Goal: Task Accomplishment & Management: Use online tool/utility

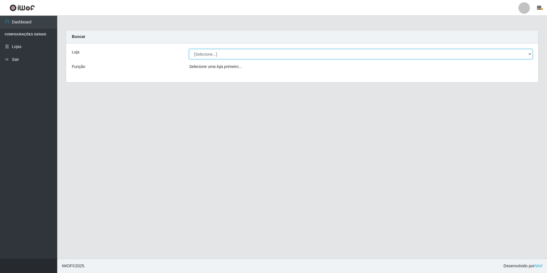
click at [220, 57] on select "[Selecione...] [GEOGRAPHIC_DATA] - [GEOGRAPHIC_DATA]" at bounding box center [360, 54] width 343 height 10
select select "528"
click at [189, 49] on select "[Selecione...] [GEOGRAPHIC_DATA] - [GEOGRAPHIC_DATA]" at bounding box center [360, 54] width 343 height 10
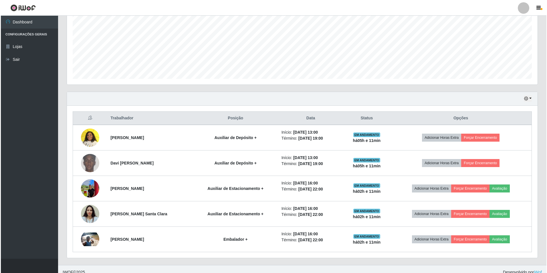
scroll to position [132, 0]
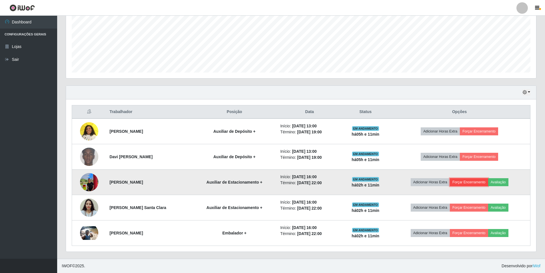
click at [473, 182] on button "Forçar Encerramento" at bounding box center [469, 182] width 38 height 8
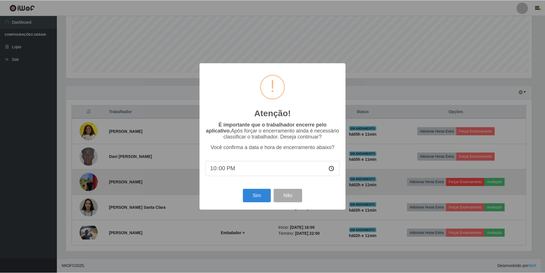
scroll to position [119, 468]
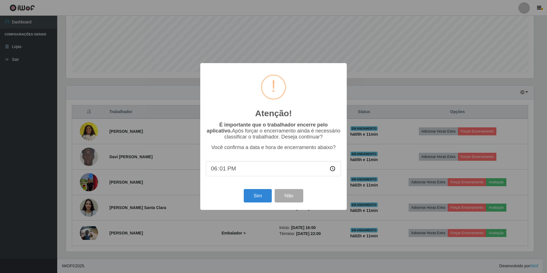
type input "18:11"
click at [257, 197] on button "Sim" at bounding box center [258, 195] width 28 height 13
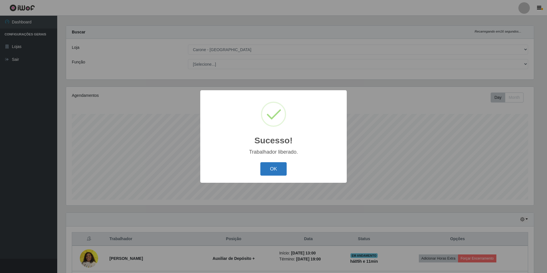
click at [270, 169] on button "OK" at bounding box center [273, 168] width 27 height 13
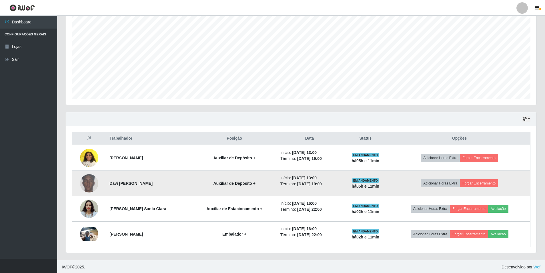
scroll to position [106, 0]
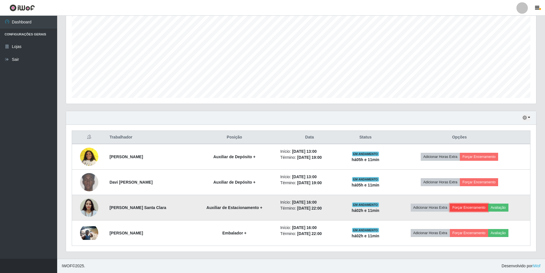
click at [467, 210] on button "Forçar Encerramento" at bounding box center [469, 208] width 38 height 8
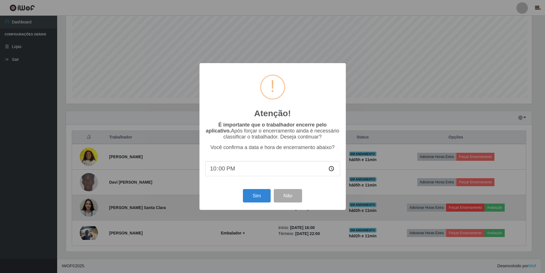
scroll to position [119, 468]
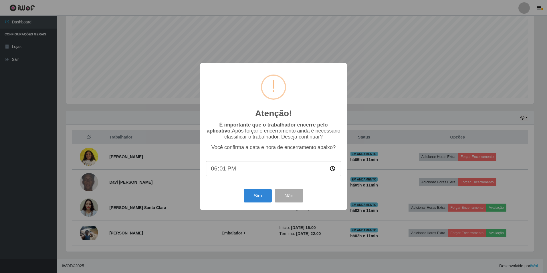
type input "18:11"
click at [259, 199] on button "Sim" at bounding box center [258, 195] width 28 height 13
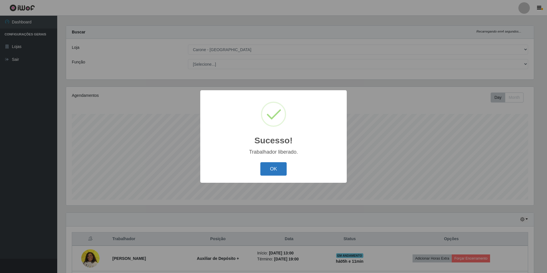
click at [272, 166] on button "OK" at bounding box center [273, 168] width 27 height 13
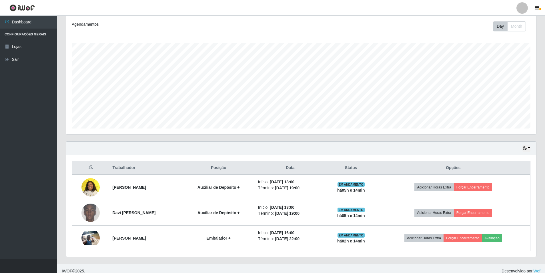
scroll to position [81, 0]
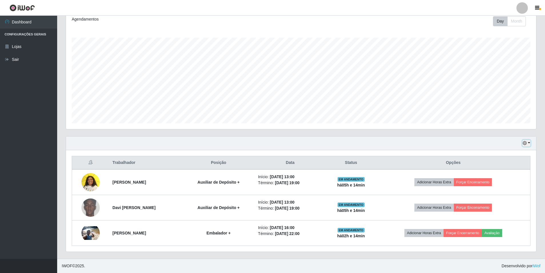
click at [525, 141] on button "button" at bounding box center [527, 143] width 8 height 7
click at [503, 201] on button "Não encerrados" at bounding box center [507, 202] width 45 height 12
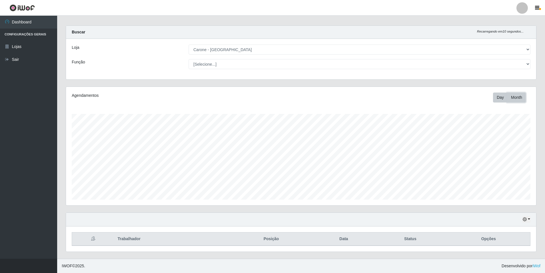
click at [515, 94] on button "Month" at bounding box center [517, 98] width 19 height 10
click at [501, 96] on button "Day" at bounding box center [500, 98] width 15 height 10
click at [531, 220] on button "button" at bounding box center [527, 219] width 8 height 7
click at [511, 164] on button "Hoje" at bounding box center [507, 162] width 45 height 12
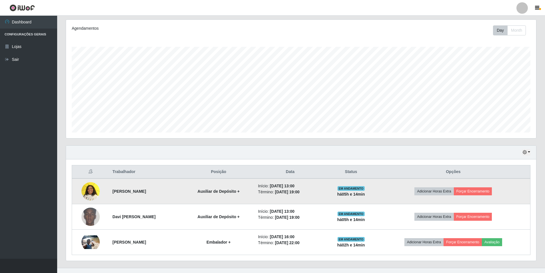
scroll to position [81, 0]
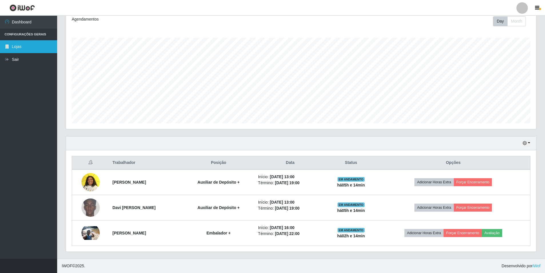
click at [18, 44] on link "Lojas" at bounding box center [28, 46] width 57 height 13
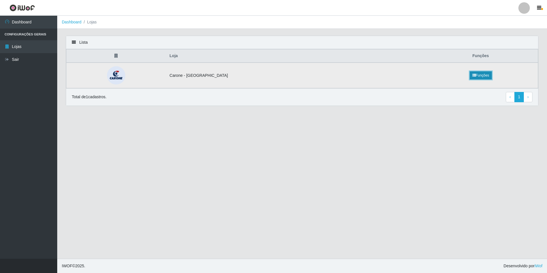
click at [482, 75] on link "Funções" at bounding box center [481, 75] width 22 height 8
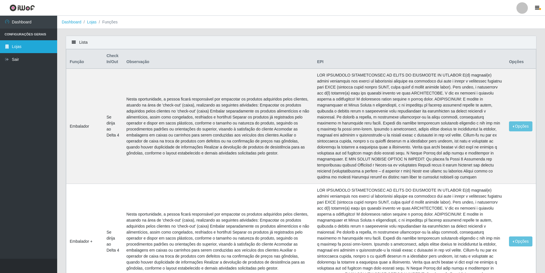
click at [20, 46] on link "Lojas" at bounding box center [28, 46] width 57 height 13
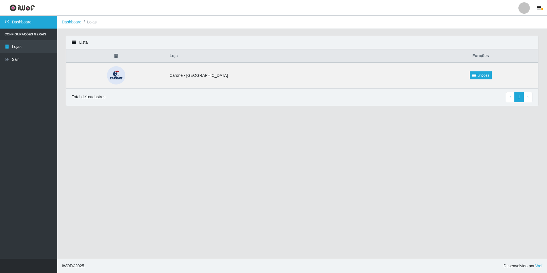
click at [33, 23] on link "Dashboard" at bounding box center [28, 22] width 57 height 13
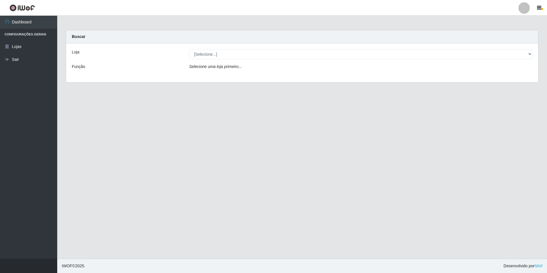
click at [207, 60] on div "Loja [Selecione...] Carone - [GEOGRAPHIC_DATA] Função Selecione uma loja primei…" at bounding box center [302, 62] width 472 height 39
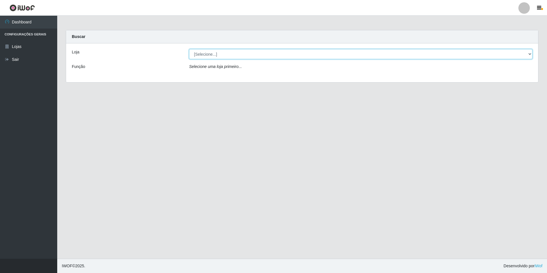
click at [214, 55] on select "[Selecione...] [GEOGRAPHIC_DATA] - [GEOGRAPHIC_DATA]" at bounding box center [360, 54] width 343 height 10
select select "528"
click at [189, 49] on select "[Selecione...] [GEOGRAPHIC_DATA] - [GEOGRAPHIC_DATA]" at bounding box center [360, 54] width 343 height 10
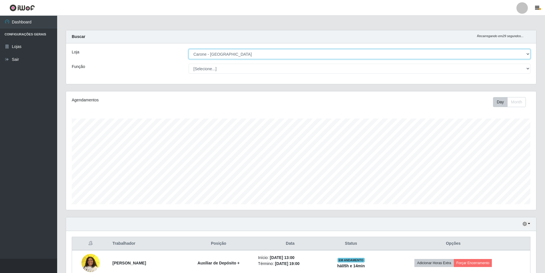
scroll to position [119, 470]
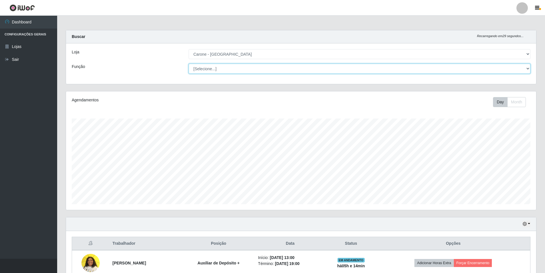
click at [236, 67] on select "[Selecione...] Auxiliar de Depósito Auxiliar de Depósito + Auxiliar de Depósito…" at bounding box center [360, 69] width 342 height 10
click at [189, 64] on select "[Selecione...] Auxiliar de Depósito Auxiliar de Depósito + Auxiliar de Depósito…" at bounding box center [360, 69] width 342 height 10
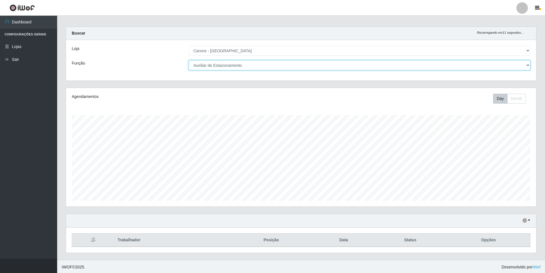
scroll to position [5, 0]
click at [301, 67] on select "[Selecione...] Auxiliar de Depósito Auxiliar de Depósito + Auxiliar de Depósito…" at bounding box center [360, 64] width 342 height 10
click at [189, 59] on select "[Selecione...] Auxiliar de Depósito Auxiliar de Depósito + Auxiliar de Depósito…" at bounding box center [360, 64] width 342 height 10
click at [267, 63] on select "[Selecione...] Auxiliar de Depósito Auxiliar de Depósito + Auxiliar de Depósito…" at bounding box center [360, 64] width 342 height 10
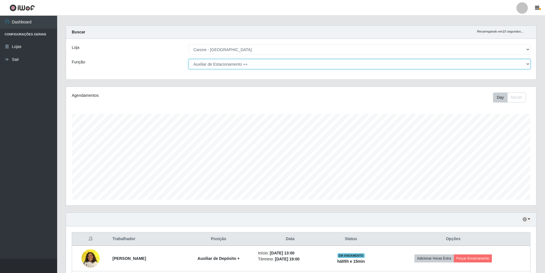
click at [189, 59] on select "[Selecione...] Auxiliar de Depósito Auxiliar de Depósito + Auxiliar de Depósito…" at bounding box center [360, 64] width 342 height 10
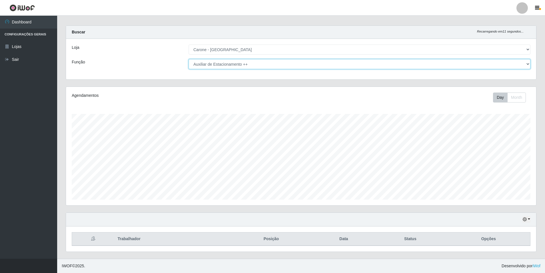
click at [264, 63] on select "[Selecione...] Auxiliar de Depósito Auxiliar de Depósito + Auxiliar de Depósito…" at bounding box center [360, 64] width 342 height 10
click at [189, 59] on select "[Selecione...] Auxiliar de Depósito Auxiliar de Depósito + Auxiliar de Depósito…" at bounding box center [360, 64] width 342 height 10
click at [242, 69] on select "[Selecione...] Auxiliar de Depósito Auxiliar de Depósito + Auxiliar de Depósito…" at bounding box center [360, 64] width 342 height 10
click at [239, 67] on select "[Selecione...] Auxiliar de Depósito Auxiliar de Depósito + Auxiliar de Depósito…" at bounding box center [360, 64] width 342 height 10
click at [222, 67] on select "[Selecione...] Auxiliar de Depósito Auxiliar de Depósito + Auxiliar de Depósito…" at bounding box center [360, 64] width 342 height 10
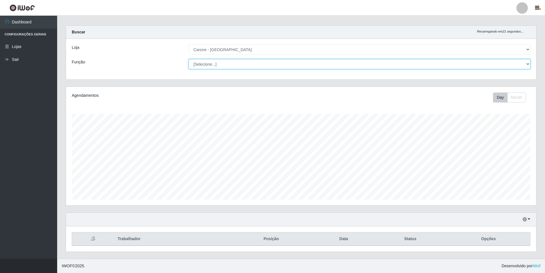
click at [189, 59] on select "[Selecione...] Auxiliar de Depósito Auxiliar de Depósito + Auxiliar de Depósito…" at bounding box center [360, 64] width 342 height 10
click at [222, 65] on select "[Selecione...] Auxiliar de Depósito Auxiliar de Depósito + Auxiliar de Depósito…" at bounding box center [360, 64] width 342 height 10
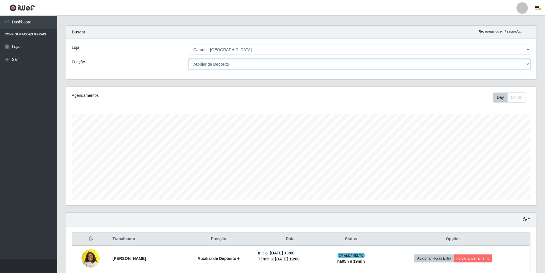
click at [189, 59] on select "[Selecione...] Auxiliar de Depósito Auxiliar de Depósito + Auxiliar de Depósito…" at bounding box center [360, 64] width 342 height 10
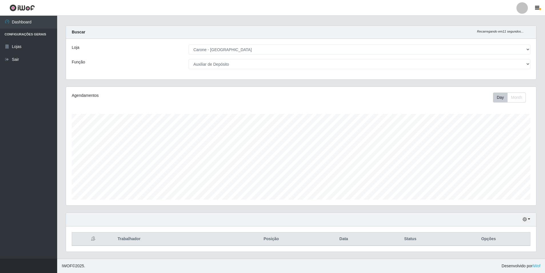
click at [225, 73] on div "Loja [Selecione...] Carone - [GEOGRAPHIC_DATA] Função [Selecione...] Auxiliar d…" at bounding box center [301, 59] width 470 height 41
click at [225, 69] on div "Loja [Selecione...] Carone - [GEOGRAPHIC_DATA] Função [Selecione...] Auxiliar d…" at bounding box center [301, 59] width 470 height 41
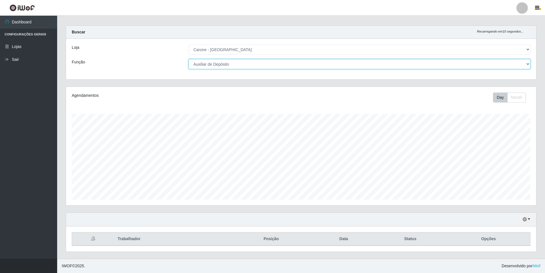
click at [225, 67] on select "[Selecione...] Auxiliar de Depósito Auxiliar de Depósito + Auxiliar de Depósito…" at bounding box center [360, 64] width 342 height 10
select select "[Selecione...]"
click at [189, 59] on select "[Selecione...] Auxiliar de Depósito Auxiliar de Depósito + Auxiliar de Depósito…" at bounding box center [360, 64] width 342 height 10
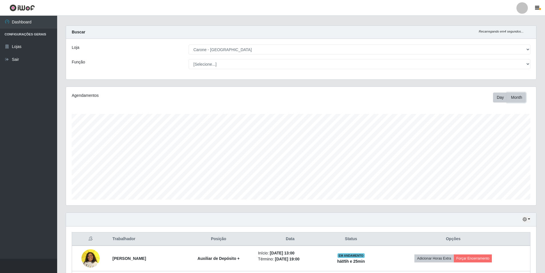
click at [523, 94] on button "Month" at bounding box center [517, 98] width 19 height 10
click at [502, 98] on button "Day" at bounding box center [500, 98] width 15 height 10
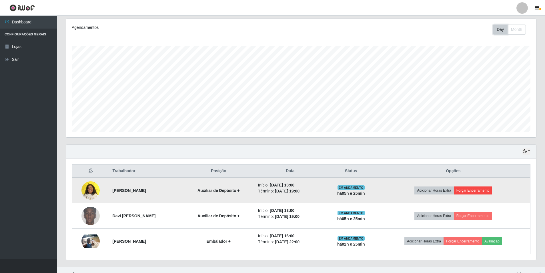
scroll to position [81, 0]
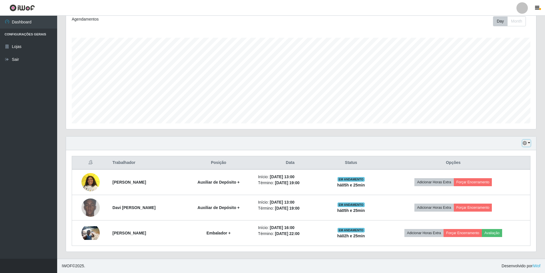
click at [528, 142] on button "button" at bounding box center [527, 143] width 8 height 7
click at [502, 206] on button "Não encerrados" at bounding box center [507, 202] width 45 height 12
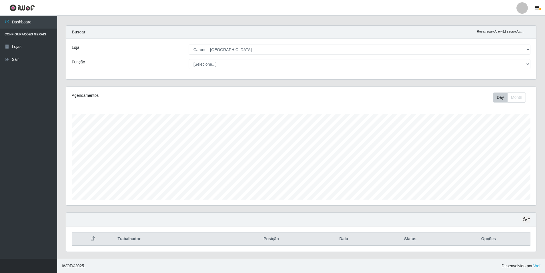
scroll to position [5, 0]
click at [528, 215] on div "Hoje 1 dia 3 dias 1 Semana Não encerrados" at bounding box center [301, 220] width 470 height 14
click at [527, 219] on icon "button" at bounding box center [525, 220] width 4 height 4
click at [498, 166] on button "Hoje" at bounding box center [507, 162] width 45 height 12
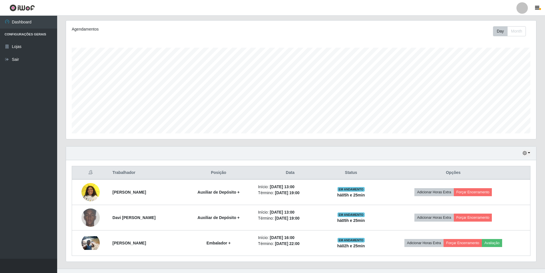
scroll to position [81, 0]
